Goal: Task Accomplishment & Management: Complete application form

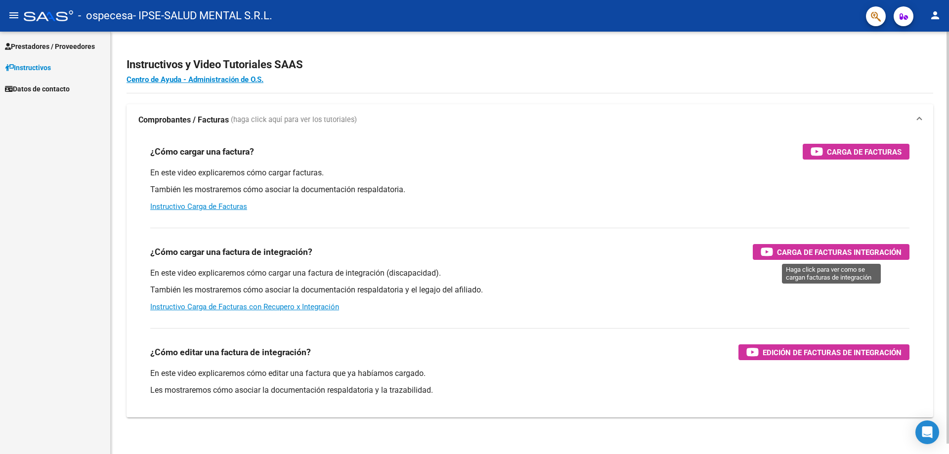
click at [830, 252] on span "Carga de Facturas Integración" at bounding box center [839, 252] width 125 height 12
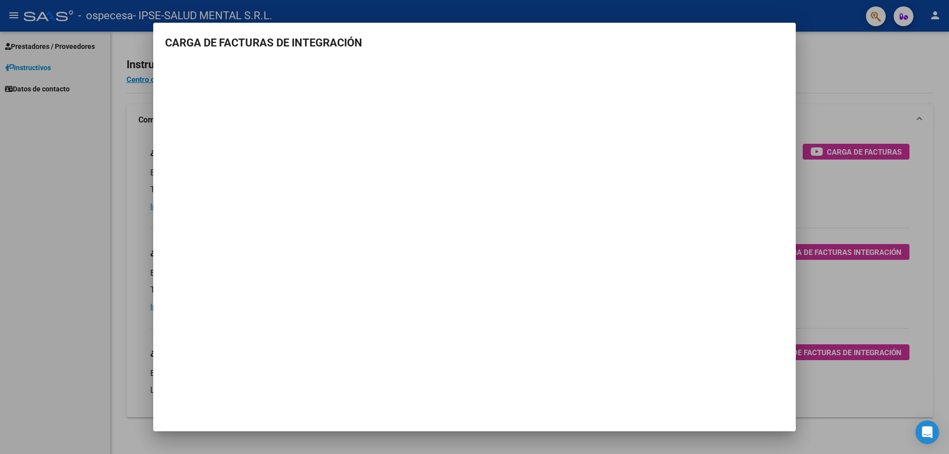
click at [279, 311] on mat-dialog-container "CARGA DE FACTURAS DE INTEGRACIÓN" at bounding box center [474, 227] width 642 height 409
click at [855, 69] on div at bounding box center [474, 227] width 949 height 454
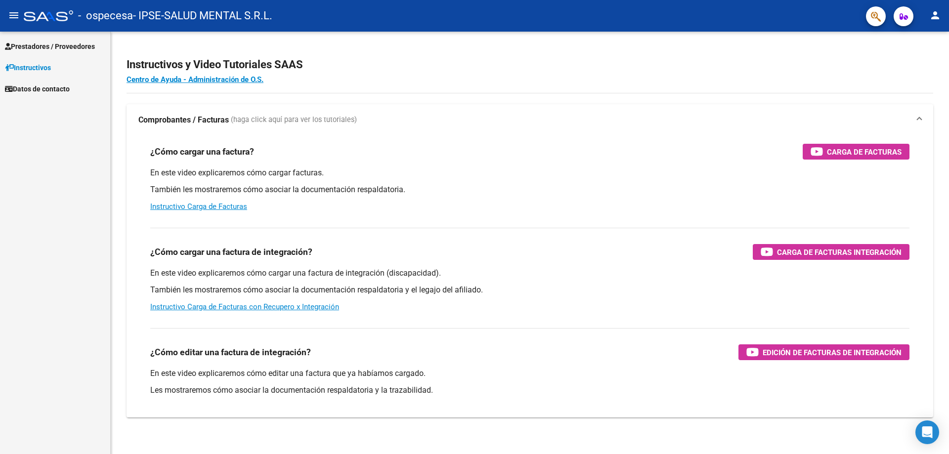
click at [62, 43] on span "Prestadores / Proveedores" at bounding box center [50, 46] width 90 height 11
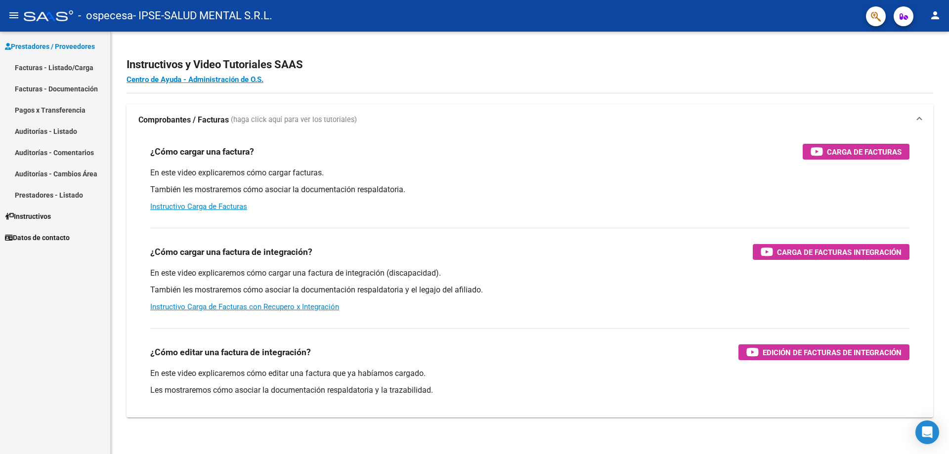
click at [62, 69] on link "Facturas - Listado/Carga" at bounding box center [55, 67] width 110 height 21
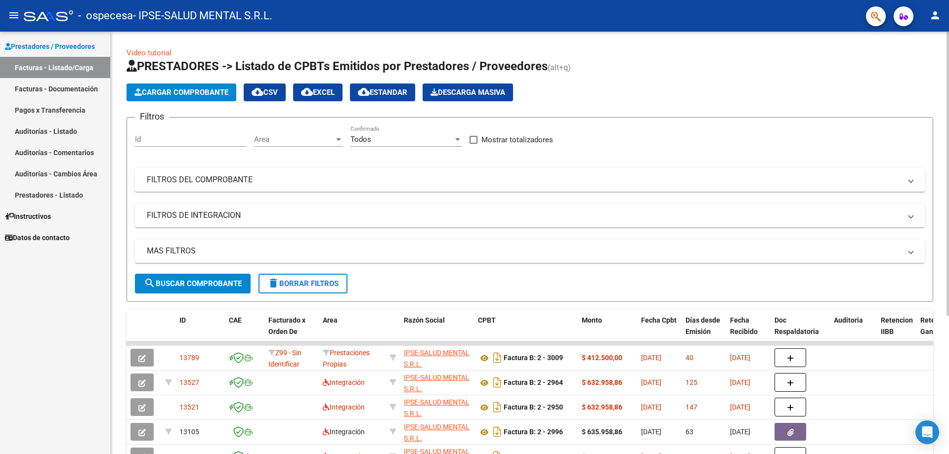
click at [192, 95] on span "Cargar Comprobante" at bounding box center [181, 92] width 94 height 9
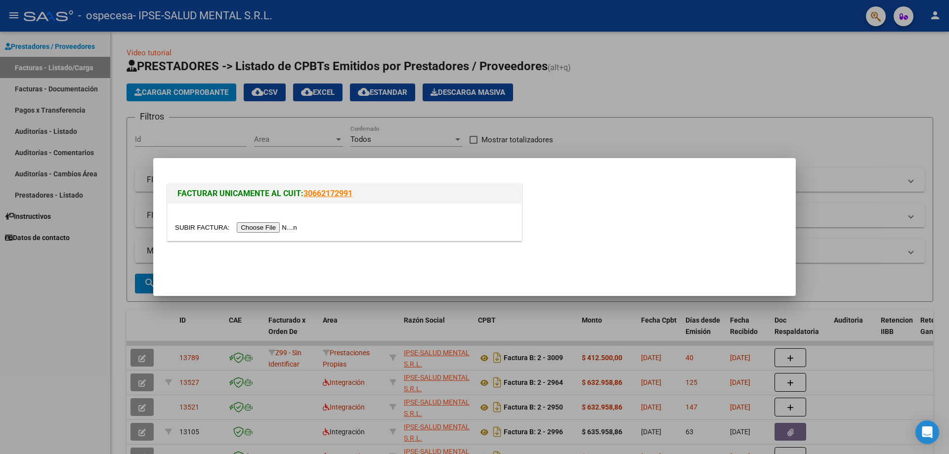
click at [251, 229] on input "file" at bounding box center [237, 227] width 125 height 10
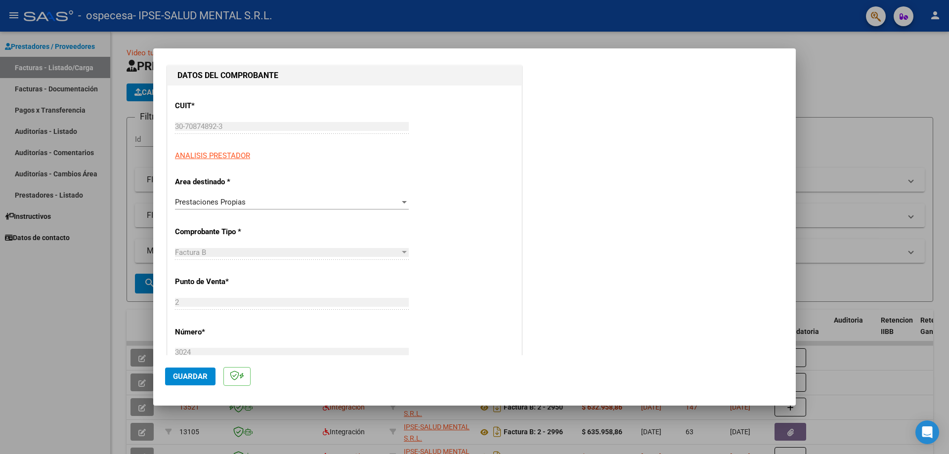
scroll to position [99, 0]
click at [284, 203] on div "Prestaciones Propias" at bounding box center [287, 201] width 225 height 9
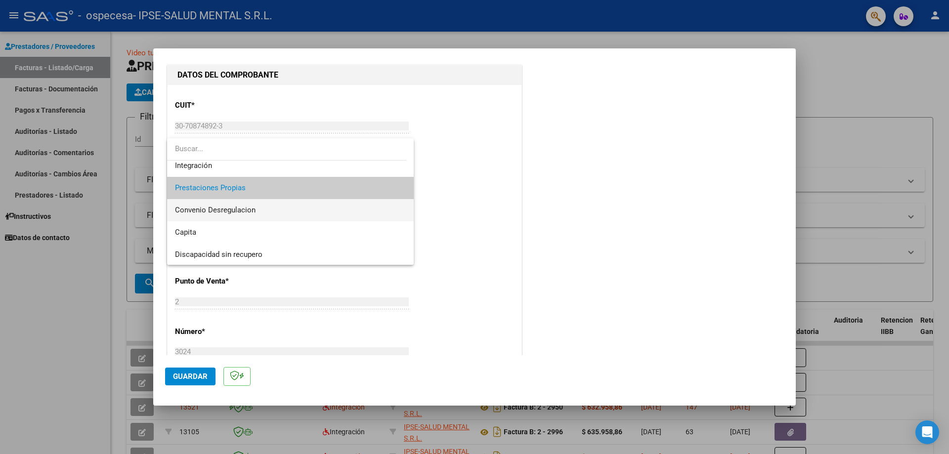
scroll to position [74, 0]
click at [273, 192] on span "Prestaciones Propias" at bounding box center [290, 187] width 231 height 22
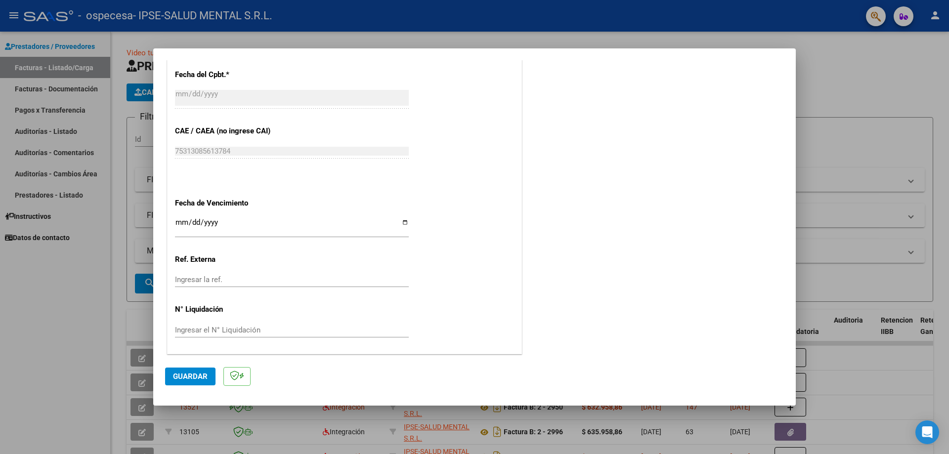
scroll to position [457, 0]
click at [178, 223] on input "Ingresar la fecha" at bounding box center [292, 225] width 234 height 16
type input "[DATE]"
click at [193, 379] on span "Guardar" at bounding box center [190, 376] width 35 height 9
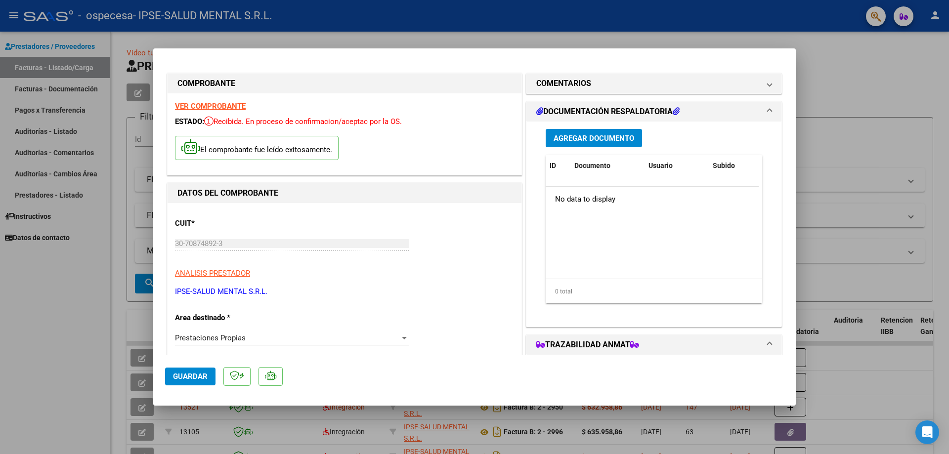
click at [585, 139] on span "Agregar Documento" at bounding box center [593, 138] width 81 height 9
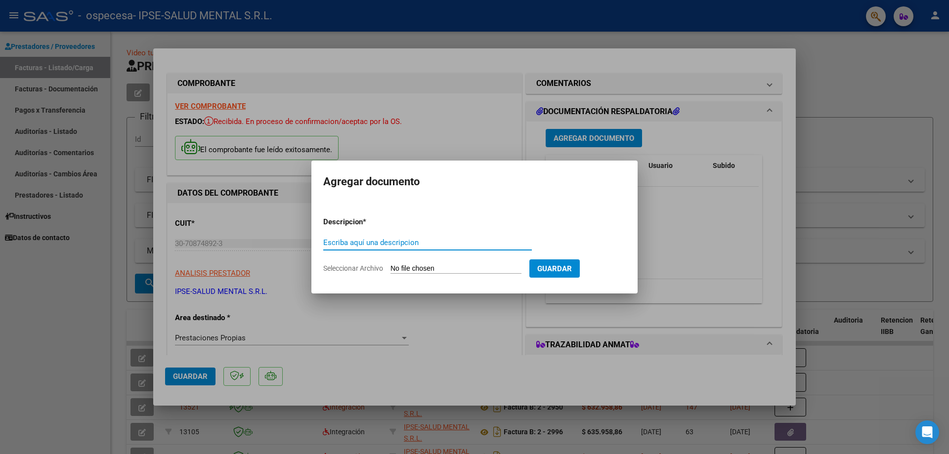
click at [404, 240] on input "Escriba aquí una descripcion" at bounding box center [427, 242] width 209 height 9
type input "liquidacion julio prestaciones psiquiatria y psicologia"
click at [491, 268] on input "Seleccionar Archivo" at bounding box center [455, 268] width 131 height 9
click at [453, 265] on input "Seleccionar Archivo" at bounding box center [455, 268] width 131 height 9
type input "C:\fakepath\liquidacion ospecesa [DATE].pdf"
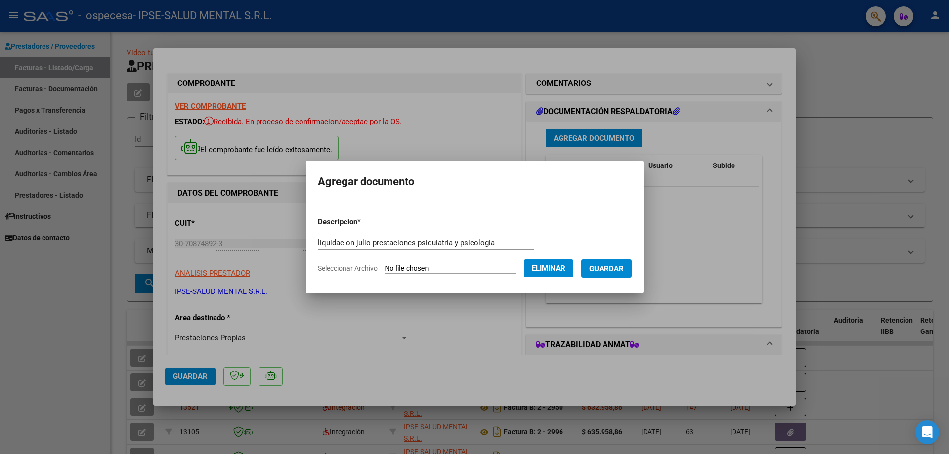
click at [616, 270] on span "Guardar" at bounding box center [606, 268] width 35 height 9
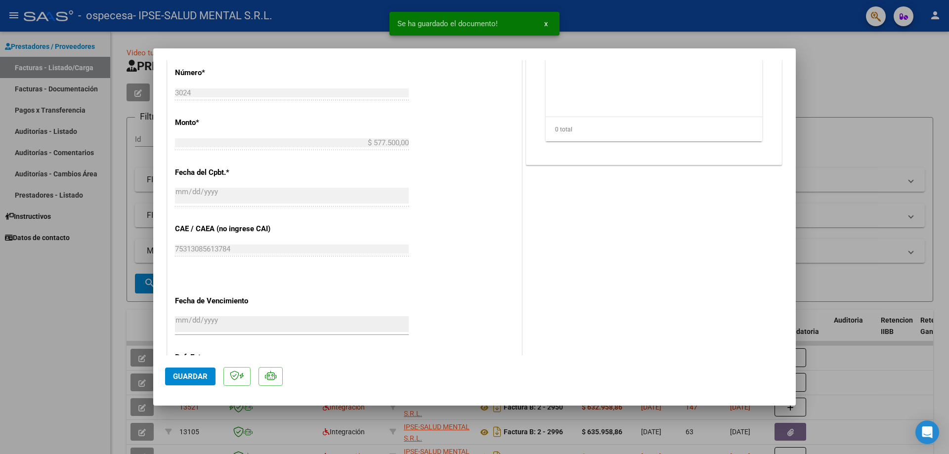
scroll to position [494, 0]
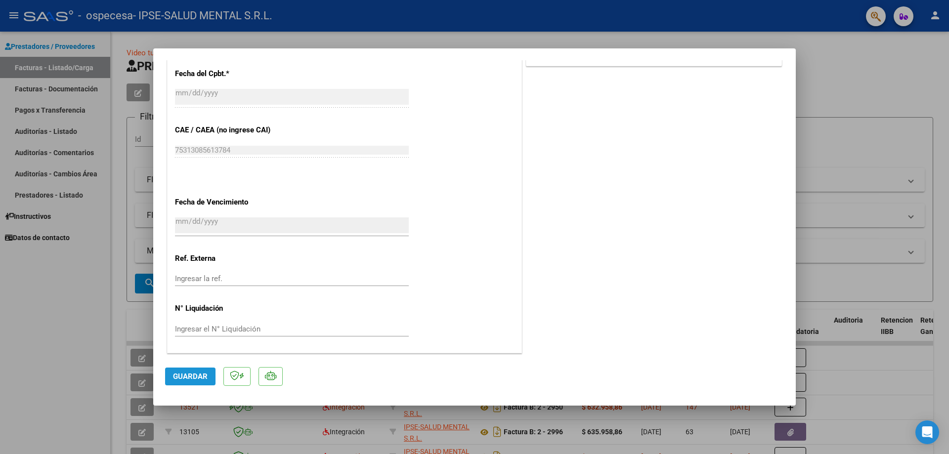
click at [200, 375] on span "Guardar" at bounding box center [190, 376] width 35 height 9
click at [844, 81] on div at bounding box center [474, 227] width 949 height 454
type input "$ 0,00"
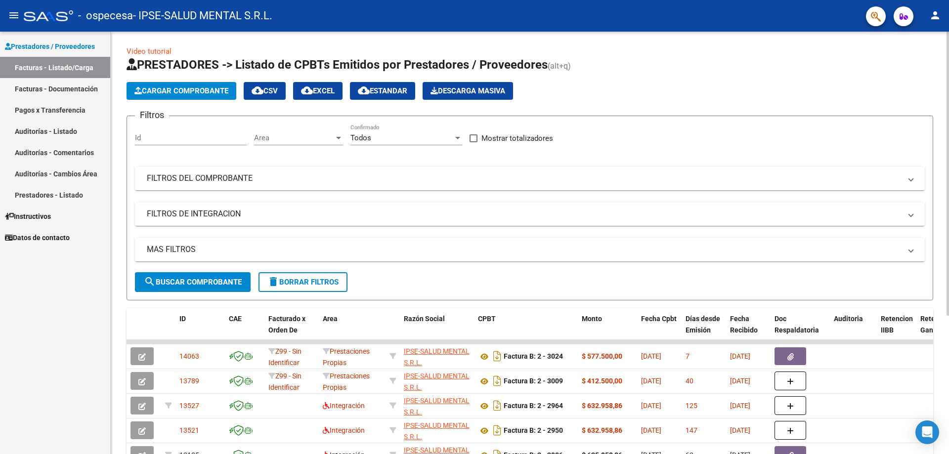
scroll to position [0, 0]
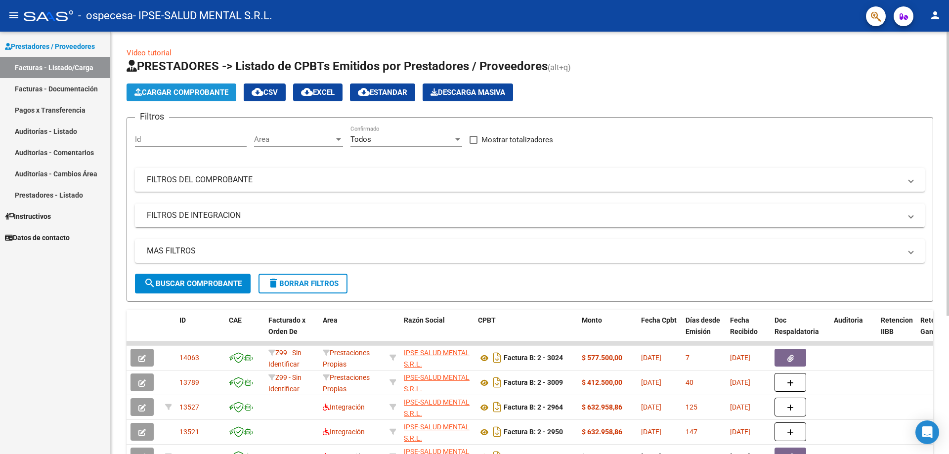
click at [176, 91] on span "Cargar Comprobante" at bounding box center [181, 92] width 94 height 9
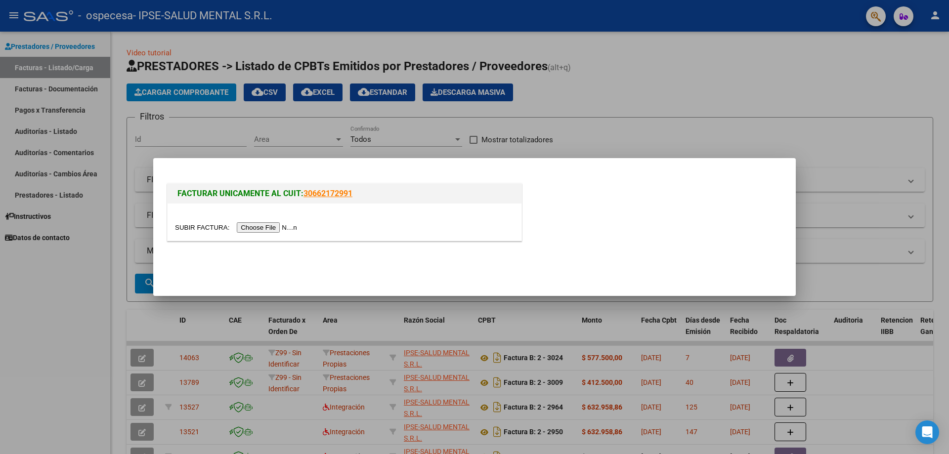
click at [256, 223] on input "file" at bounding box center [237, 227] width 125 height 10
click at [286, 229] on input "file" at bounding box center [237, 227] width 125 height 10
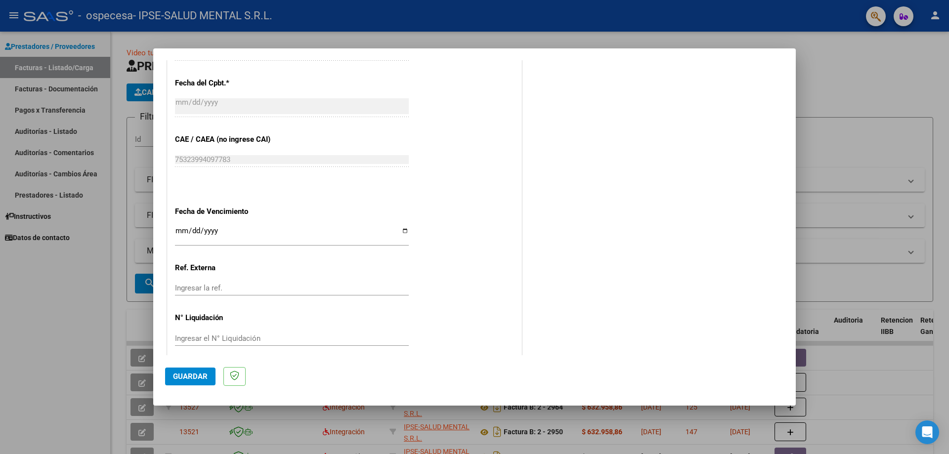
scroll to position [457, 0]
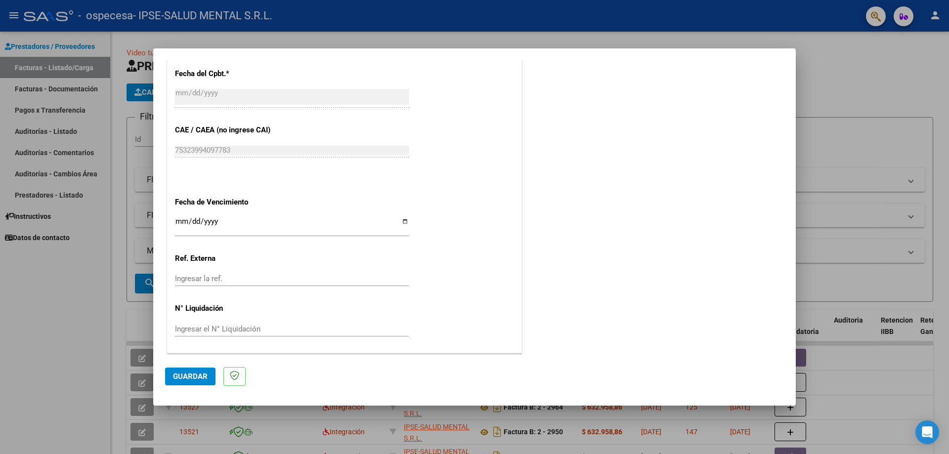
click at [180, 222] on input "Ingresar la fecha" at bounding box center [292, 225] width 234 height 16
type input "[DATE]"
click at [179, 379] on span "Guardar" at bounding box center [190, 376] width 35 height 9
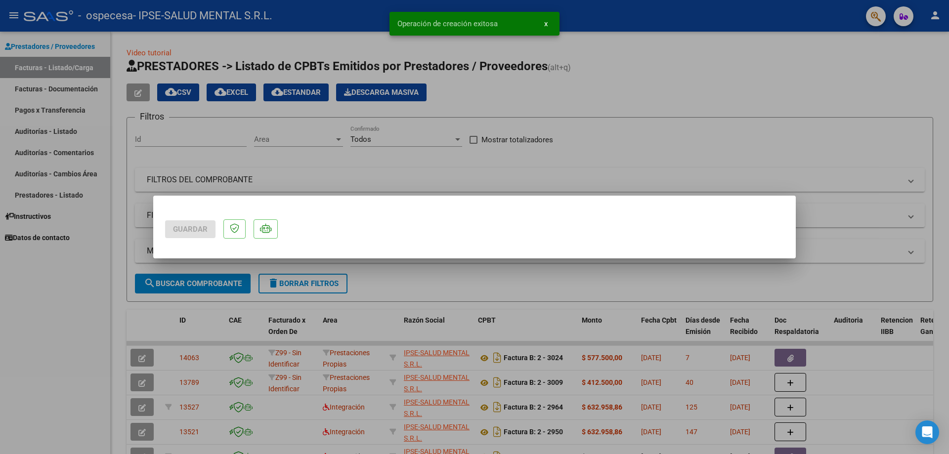
scroll to position [0, 0]
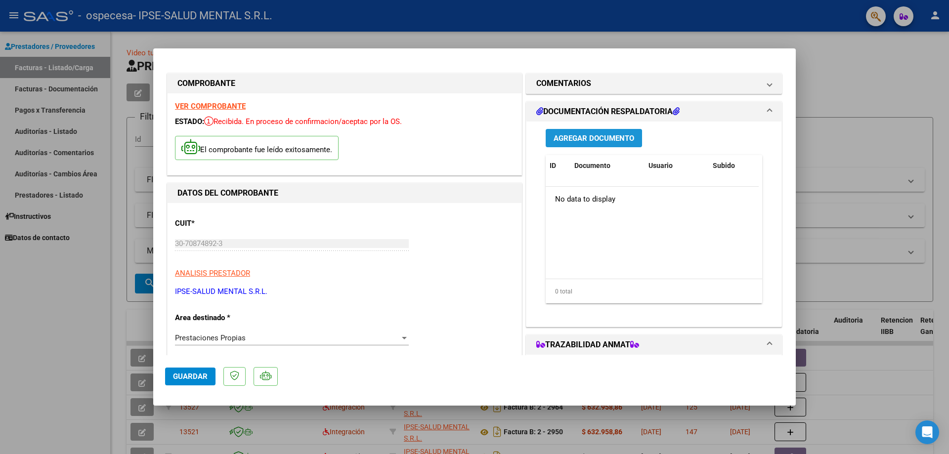
click at [608, 134] on span "Agregar Documento" at bounding box center [593, 138] width 81 height 9
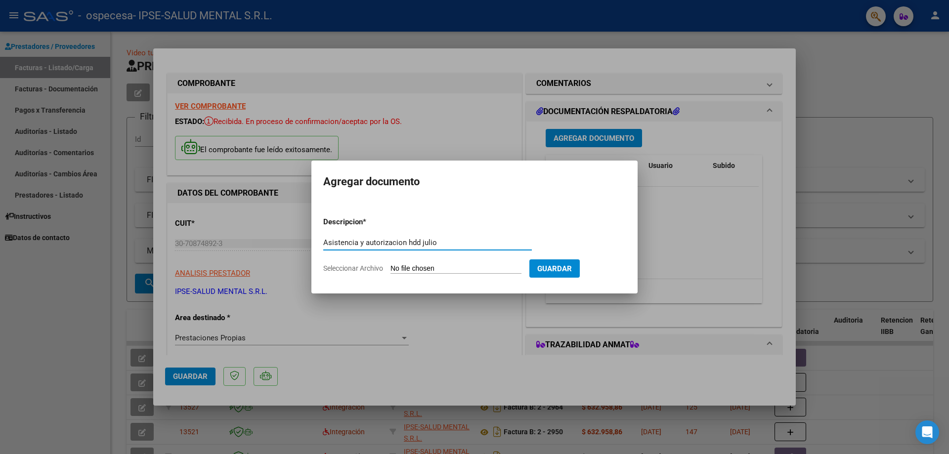
type input "Asistencia y autorizacion hdd julio"
click at [473, 269] on input "Seleccionar Archivo" at bounding box center [455, 268] width 131 height 9
type input "C:\fakepath\asistencia y autorizacion julio hdd ospecesa.pdf"
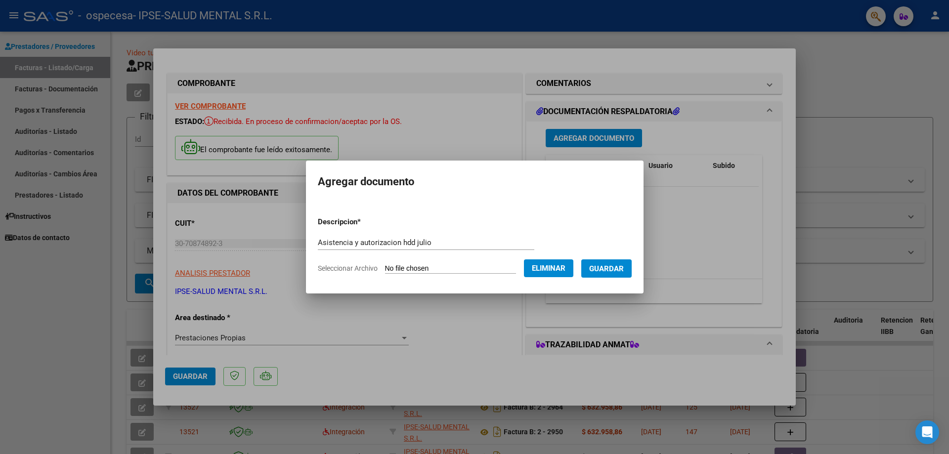
click at [621, 269] on span "Guardar" at bounding box center [606, 268] width 35 height 9
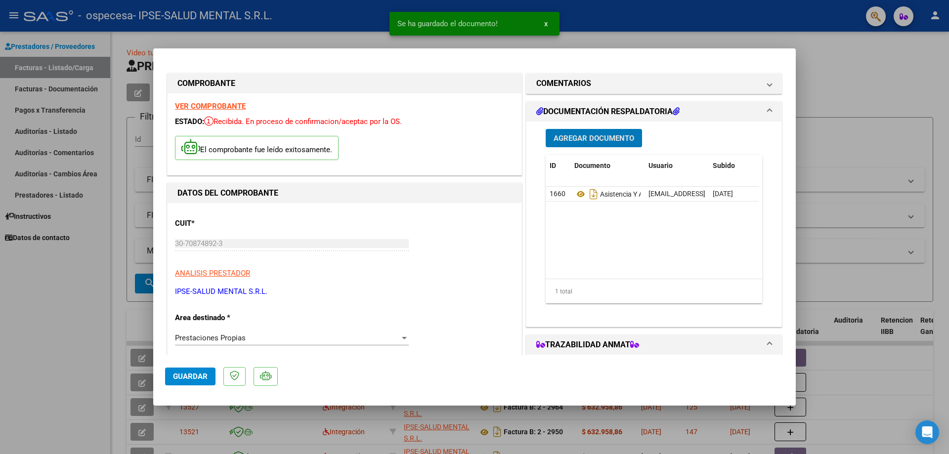
drag, startPoint x: 197, startPoint y: 376, endPoint x: 217, endPoint y: 378, distance: 19.8
click at [199, 378] on span "Guardar" at bounding box center [190, 376] width 35 height 9
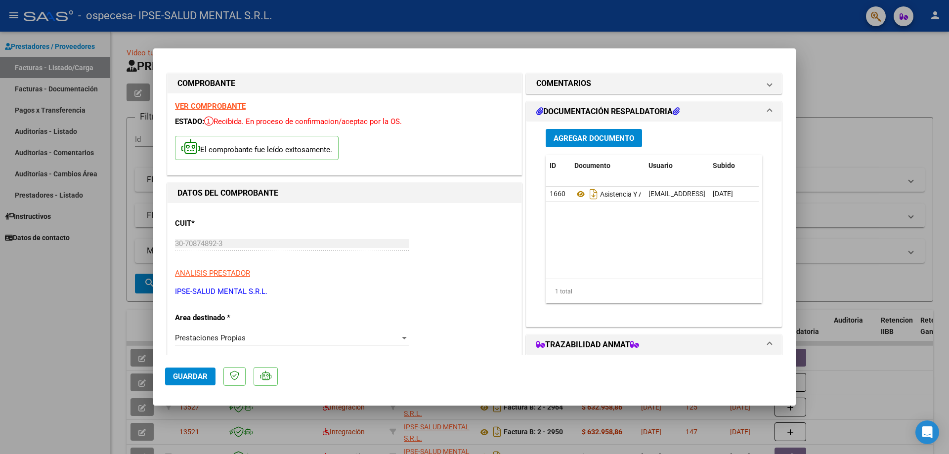
click at [183, 377] on span "Guardar" at bounding box center [190, 376] width 35 height 9
click at [292, 34] on div at bounding box center [474, 227] width 949 height 454
type input "$ 0,00"
